Goal: Information Seeking & Learning: Compare options

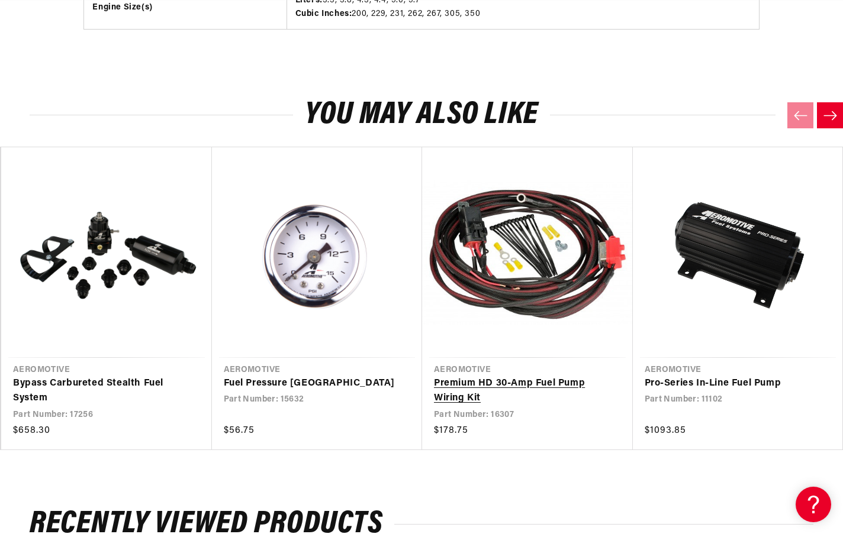
scroll to position [0, 468]
click at [452, 389] on link "Premium HD 30-Amp Fuel Pump Wiring Kit" at bounding box center [521, 391] width 175 height 30
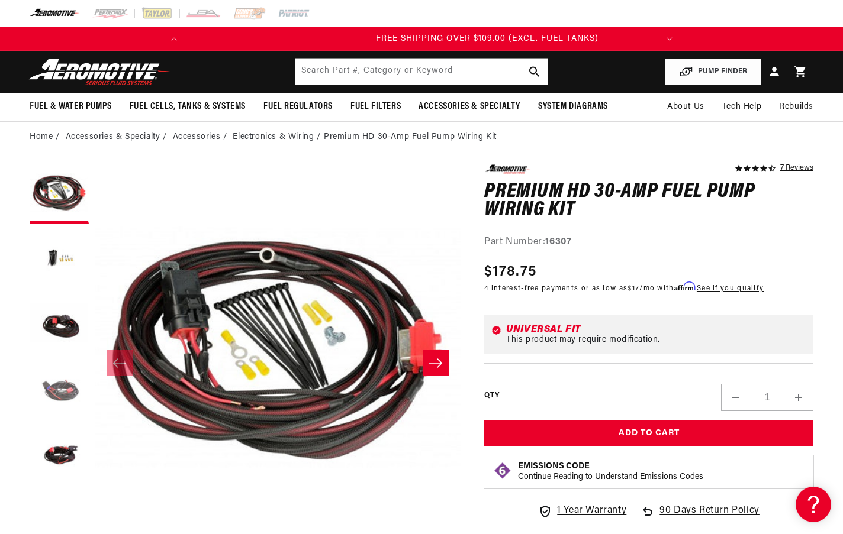
scroll to position [0, 468]
click at [63, 193] on button "Load image 1 in gallery view" at bounding box center [59, 193] width 59 height 59
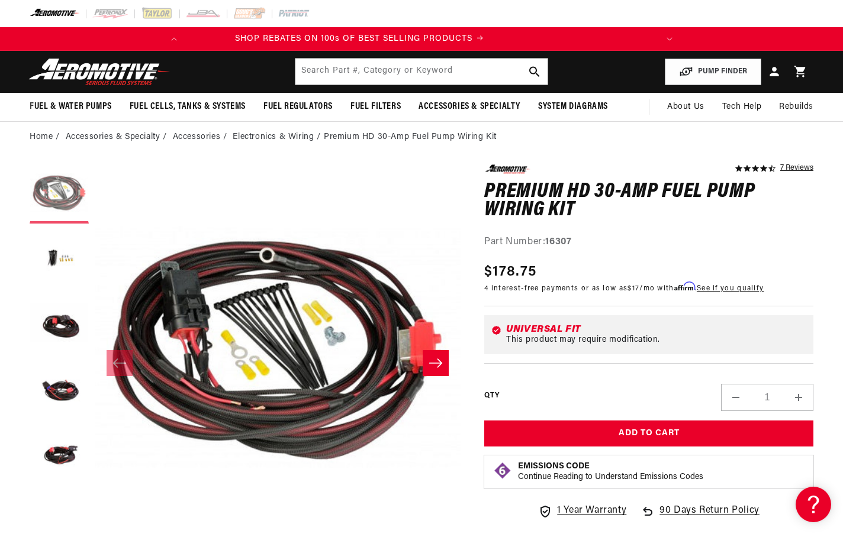
scroll to position [0, 0]
click at [57, 331] on button "Load image 3 in gallery view" at bounding box center [59, 324] width 59 height 59
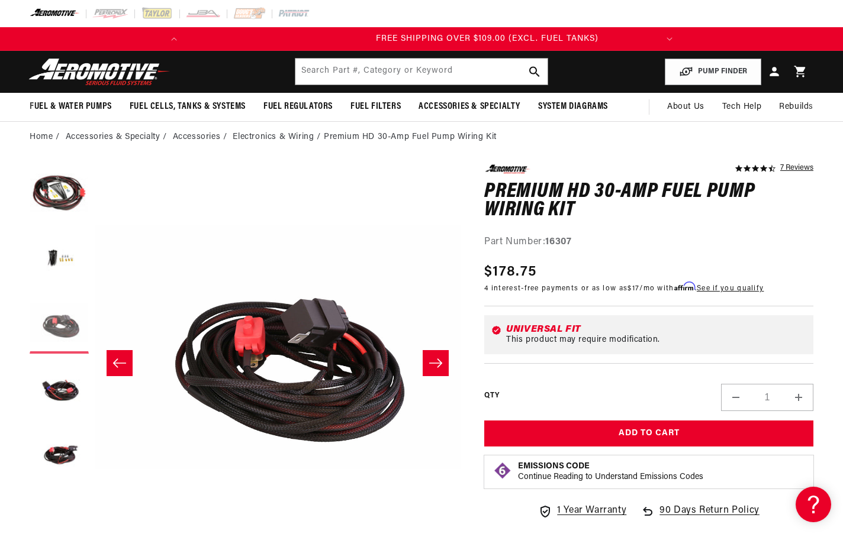
scroll to position [0, 468]
click at [60, 385] on button "Load image 4 in gallery view" at bounding box center [59, 389] width 59 height 59
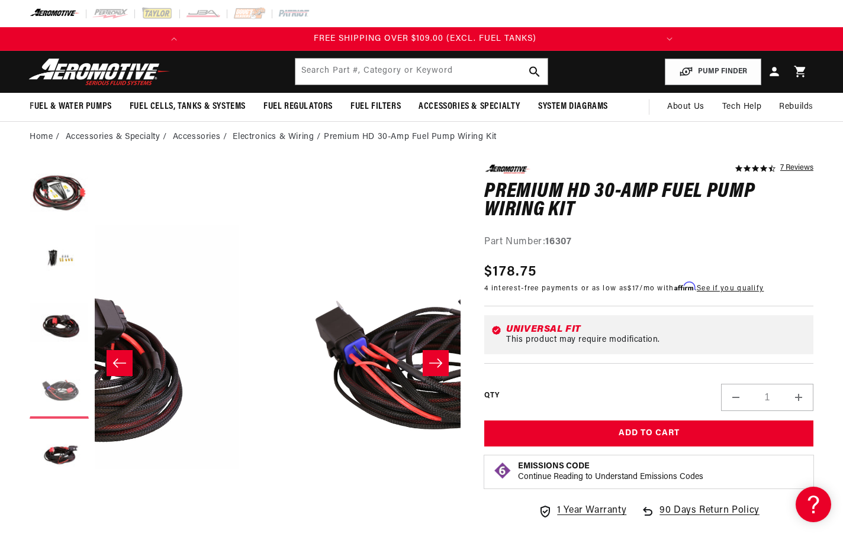
scroll to position [0, 1098]
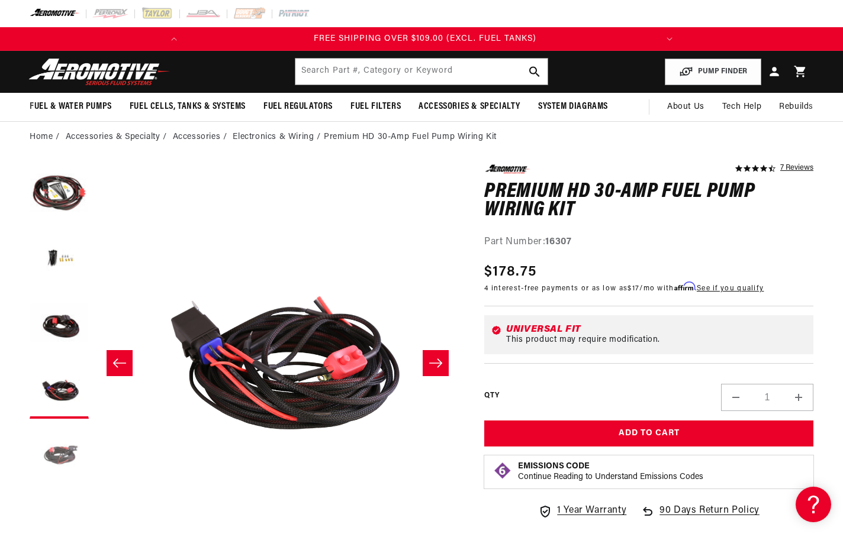
click at [67, 462] on button "Load image 5 in gallery view" at bounding box center [59, 454] width 59 height 59
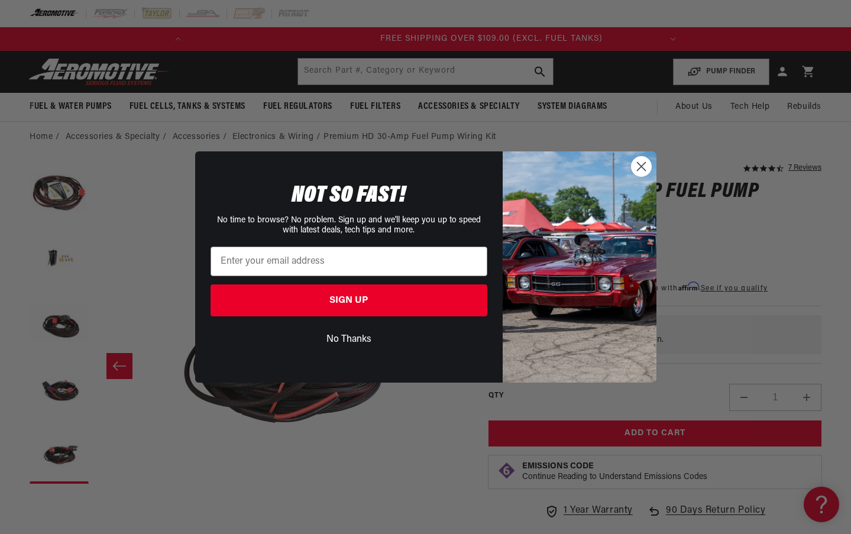
scroll to position [0, 468]
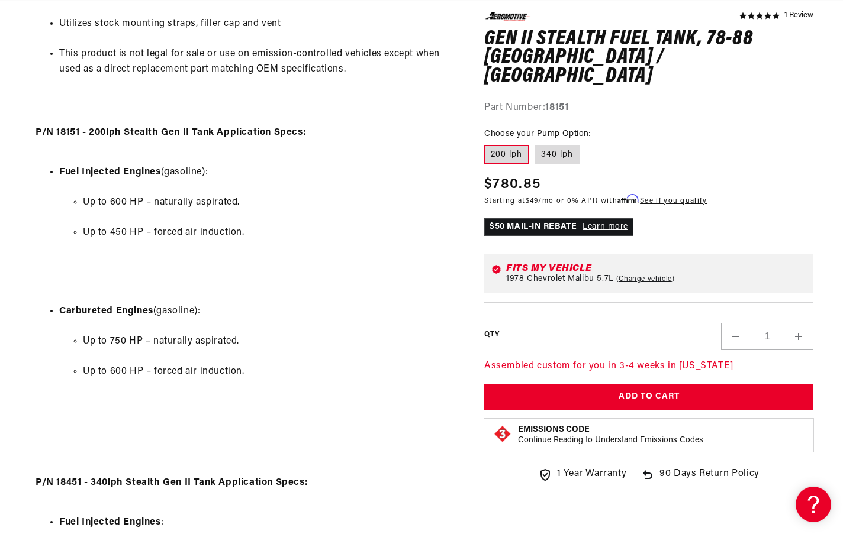
scroll to position [0, 468]
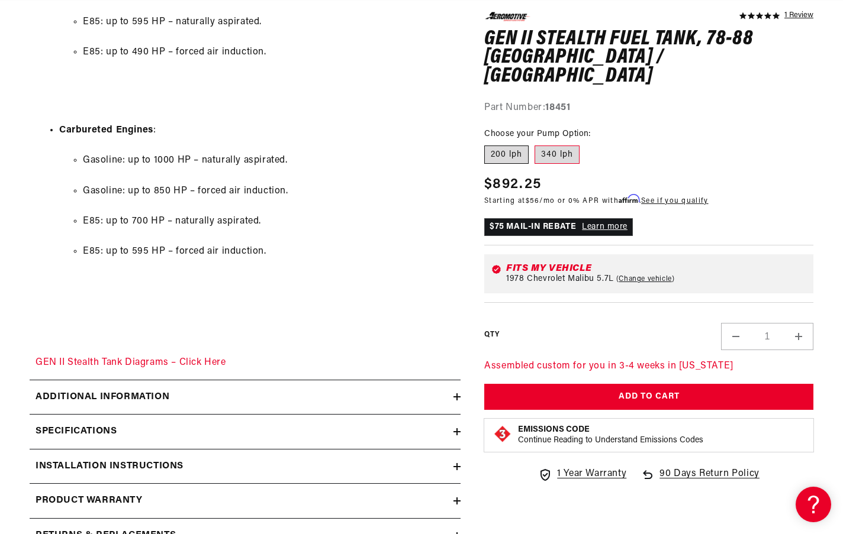
click at [504, 145] on label "200 lph" at bounding box center [506, 154] width 44 height 19
click at [488, 143] on input "200 lph" at bounding box center [487, 143] width 1 height 1
radio input "true"
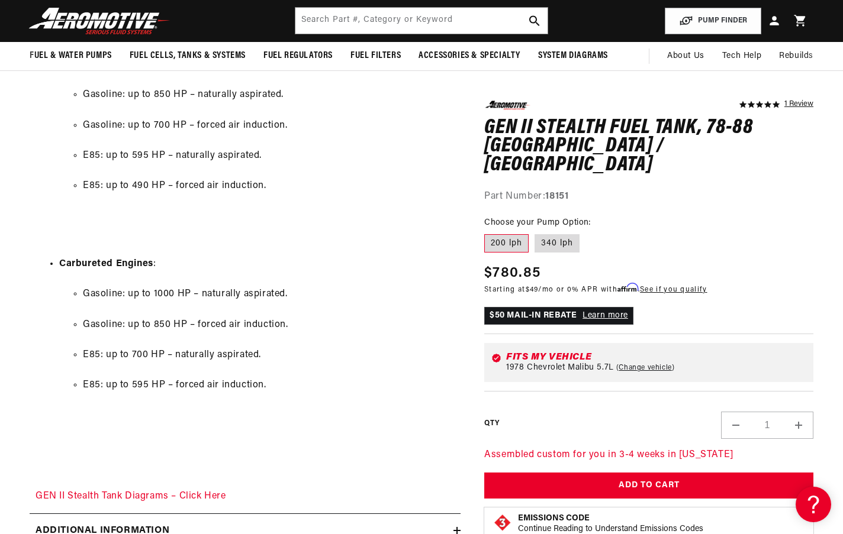
scroll to position [1361, 0]
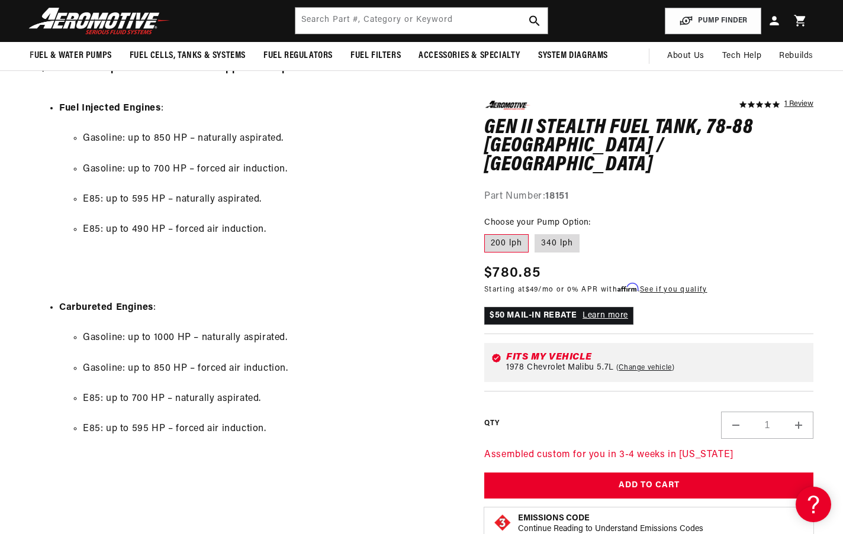
click at [499, 234] on label "200 lph" at bounding box center [506, 243] width 44 height 19
click at [488, 231] on input "200 lph" at bounding box center [487, 231] width 1 height 1
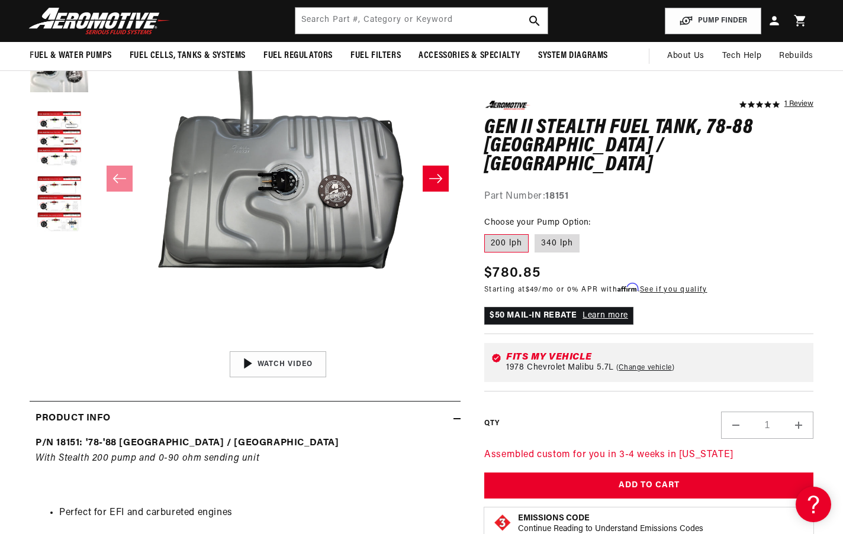
scroll to position [118, 0]
